Goal: Transaction & Acquisition: Download file/media

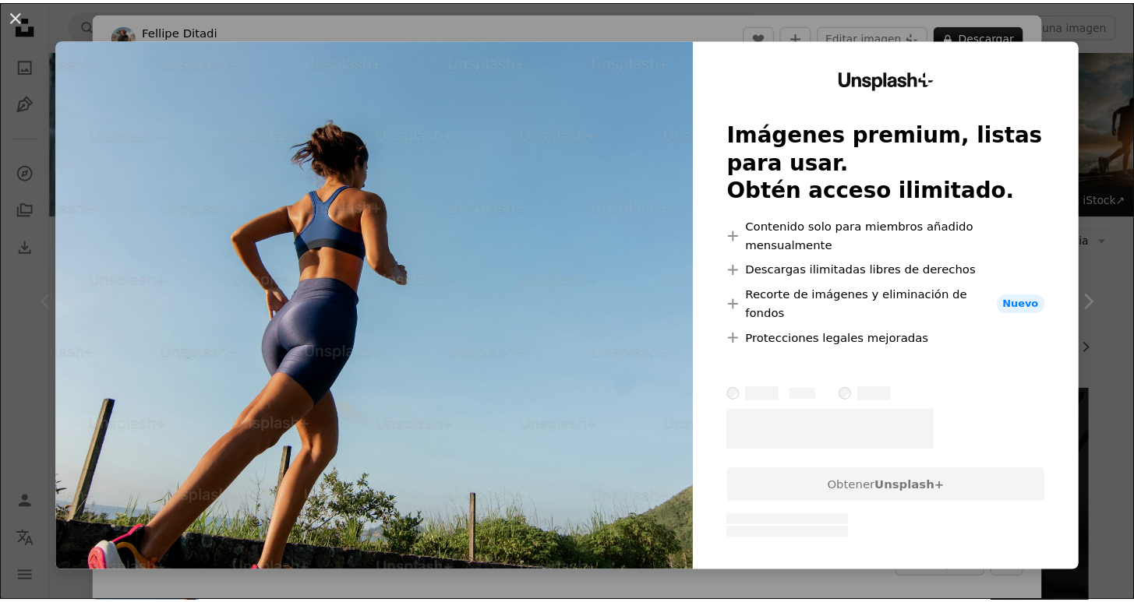
scroll to position [330, 0]
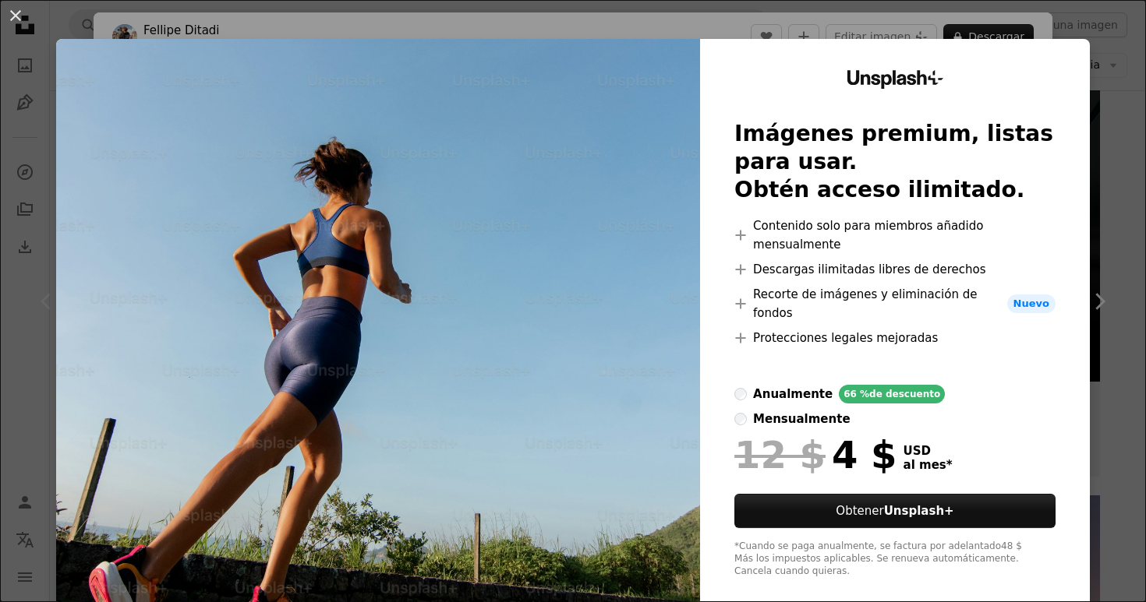
click at [1068, 23] on div "An X shape Unsplash+ Imágenes premium, listas para usar. Obtén acceso ilimitado…" at bounding box center [573, 301] width 1146 height 602
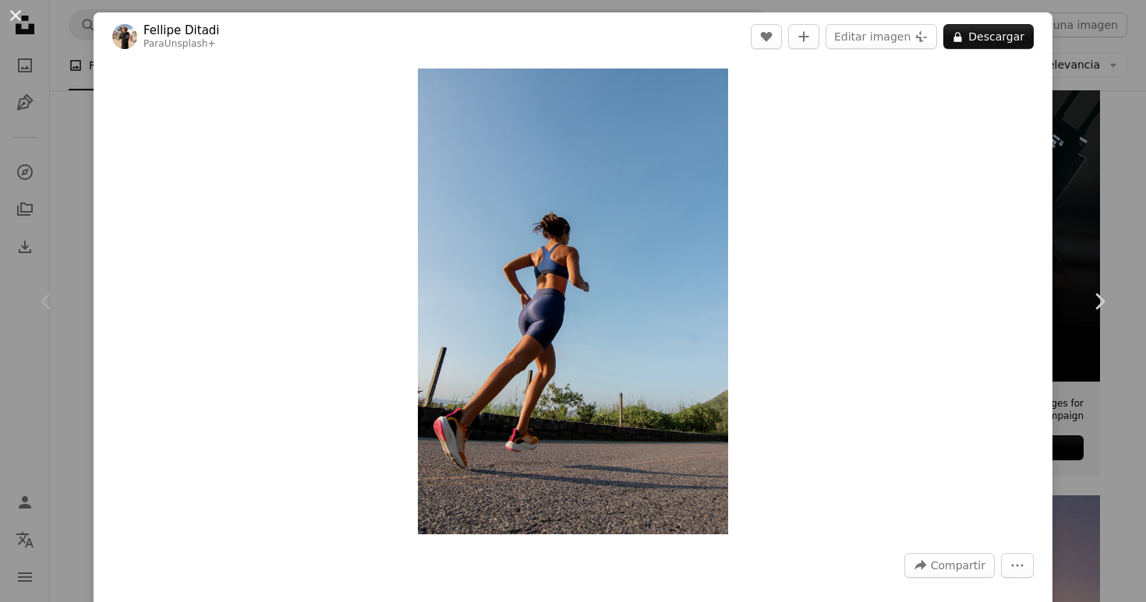
click at [13, 16] on button "An X shape" at bounding box center [15, 15] width 19 height 19
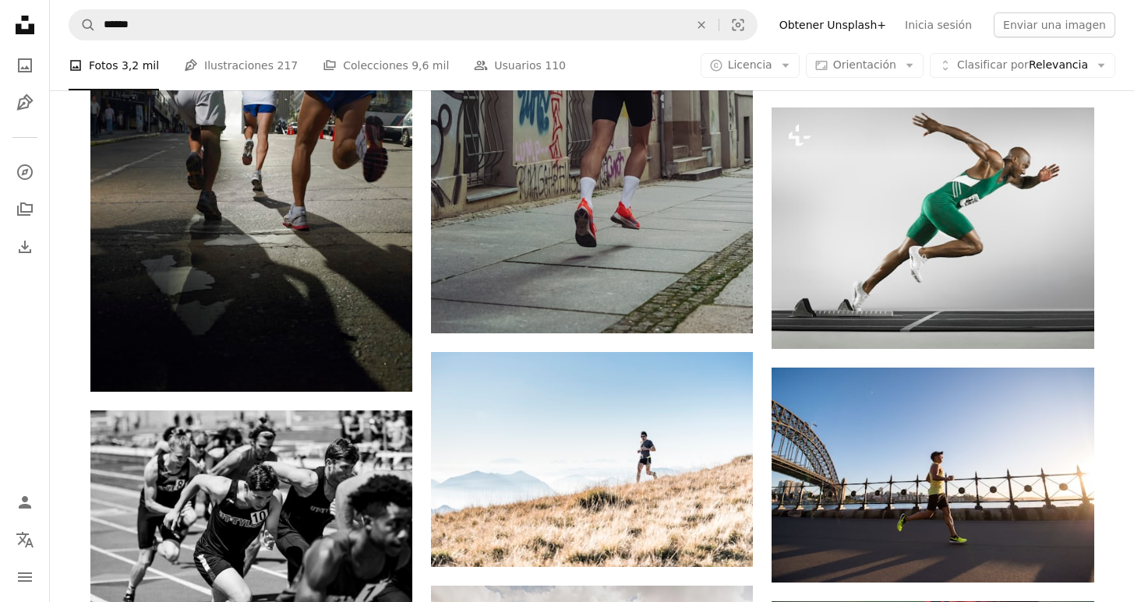
scroll to position [1218, 0]
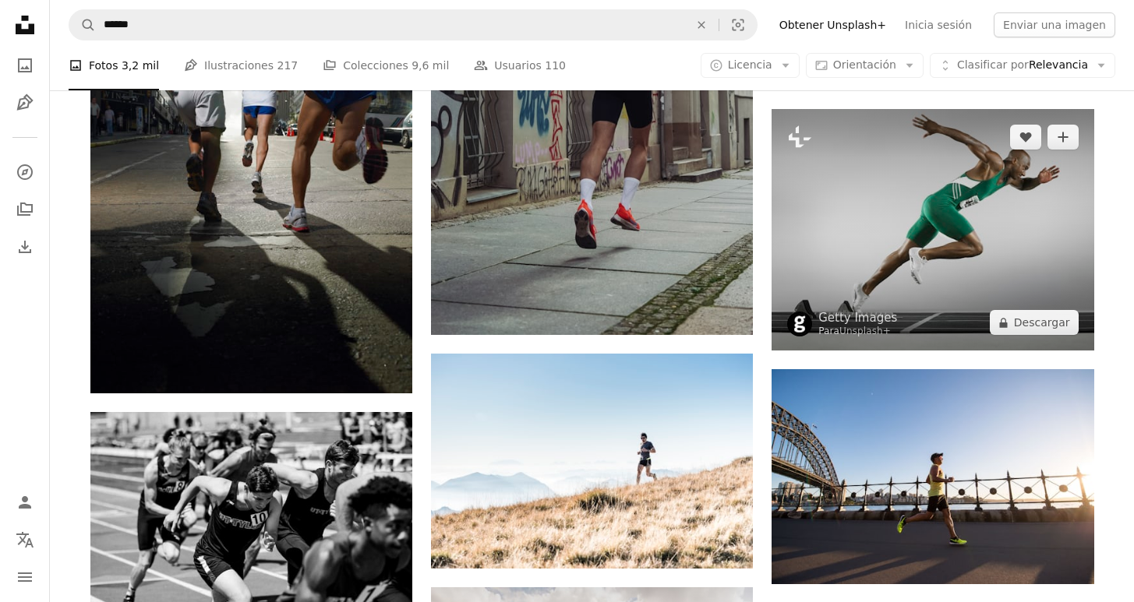
click at [871, 145] on img at bounding box center [933, 230] width 322 height 242
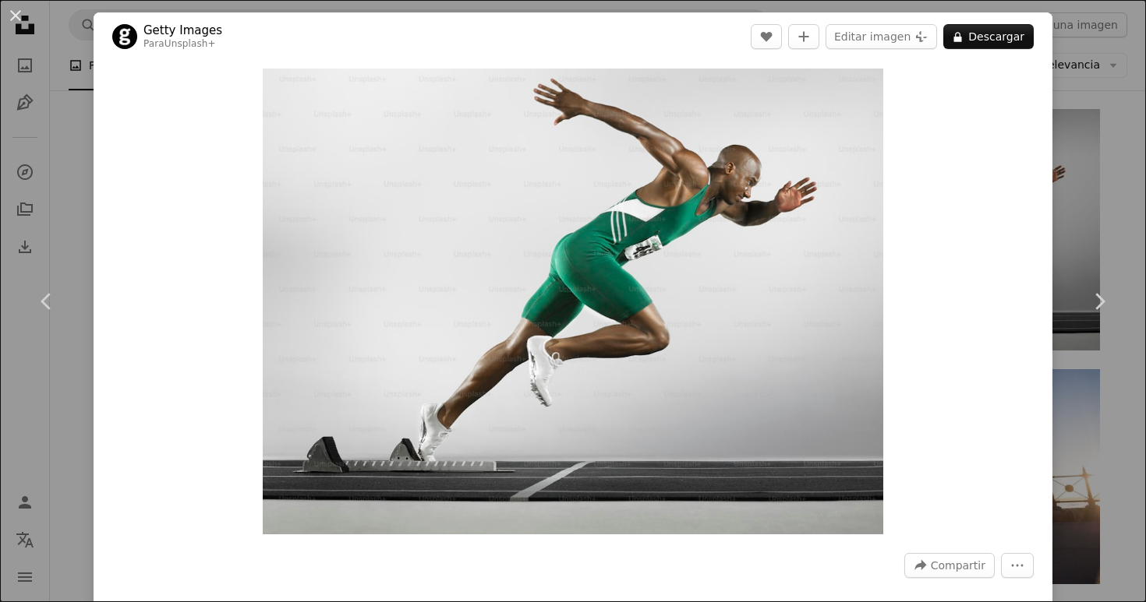
click at [1121, 130] on div "An X shape Chevron left Chevron right Getty Images Para Unsplash+ A heart A plu…" at bounding box center [573, 301] width 1146 height 602
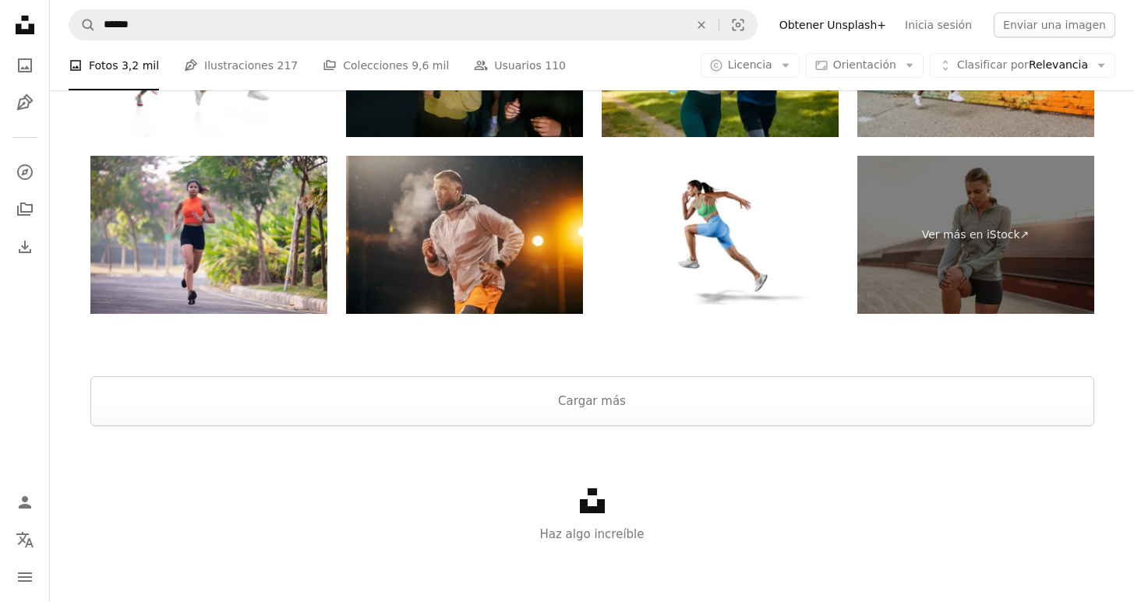
scroll to position [3172, 0]
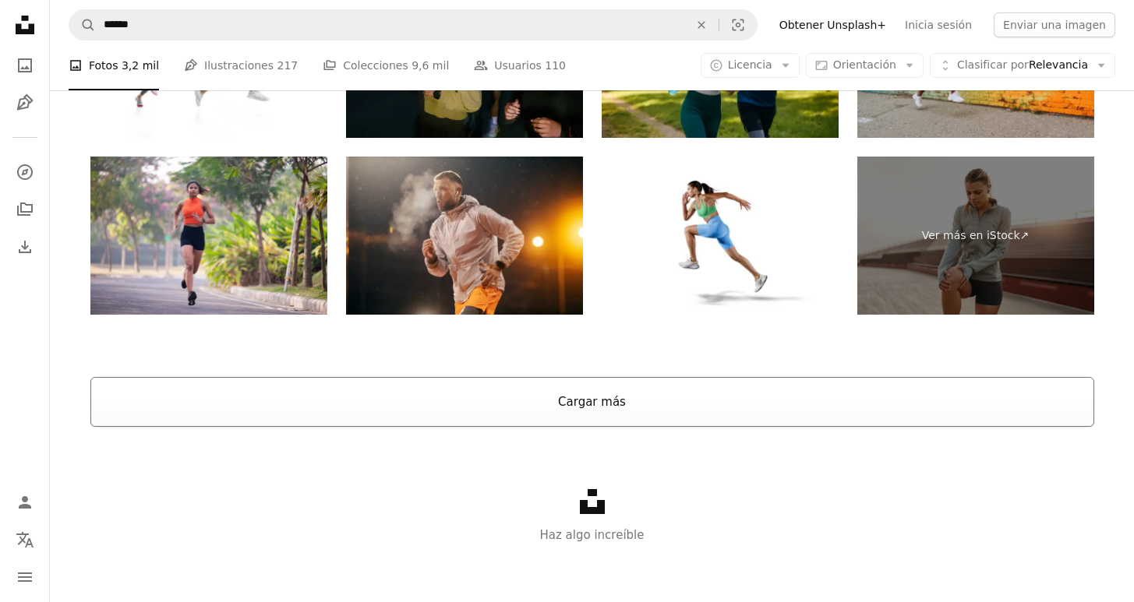
click at [832, 396] on button "Cargar más" at bounding box center [592, 402] width 1004 height 50
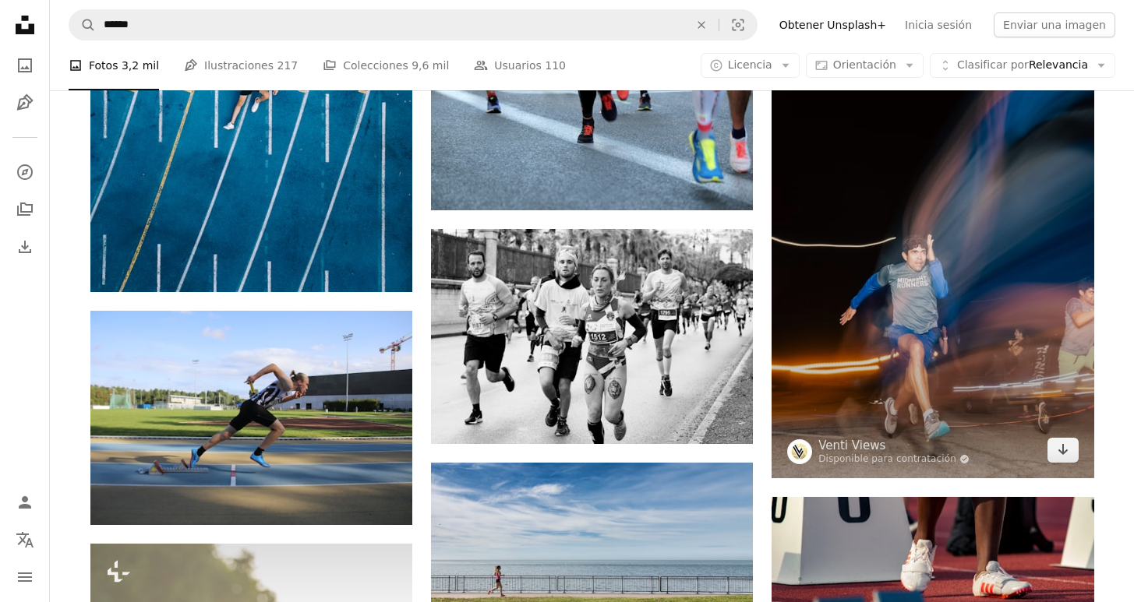
scroll to position [6368, 0]
